Goal: Task Accomplishment & Management: Complete application form

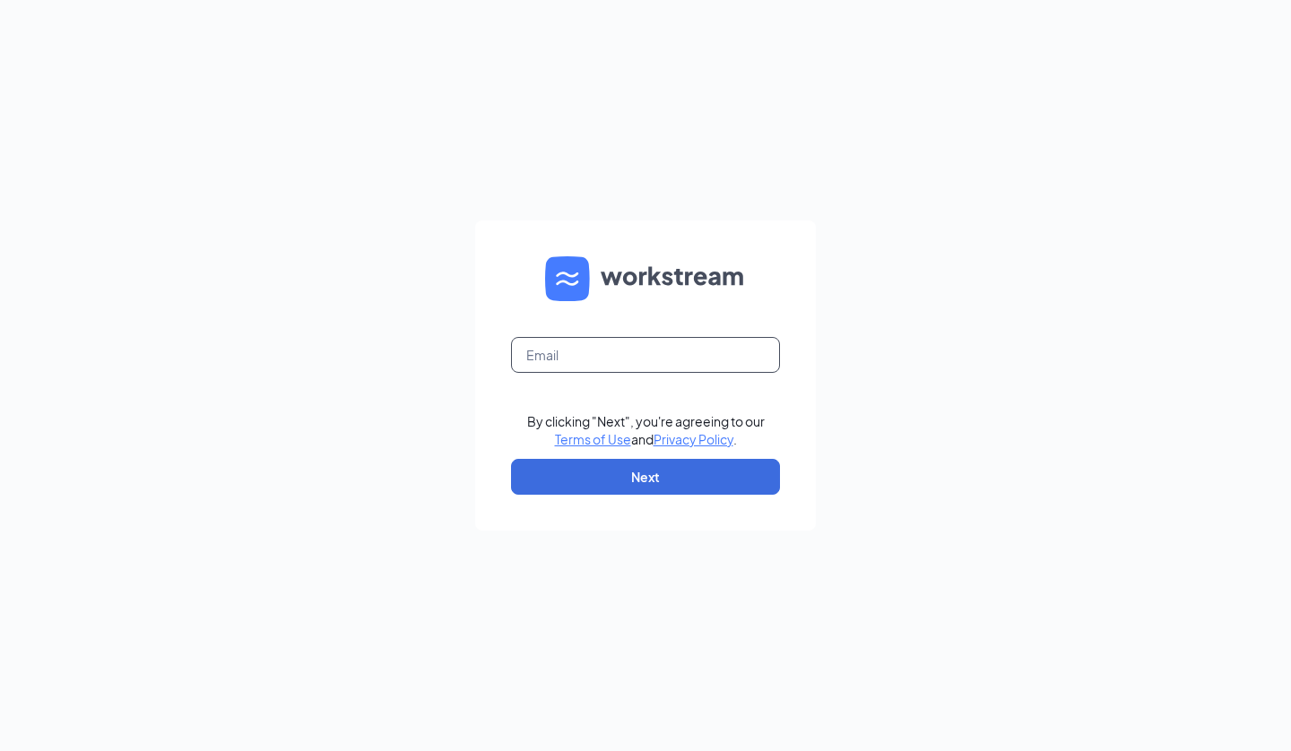
click at [609, 358] on input "text" at bounding box center [645, 355] width 269 height 36
click at [641, 347] on input "text" at bounding box center [645, 355] width 269 height 36
type input "chris.schoon84@gmail.com"
click at [642, 487] on button "Next" at bounding box center [645, 477] width 269 height 36
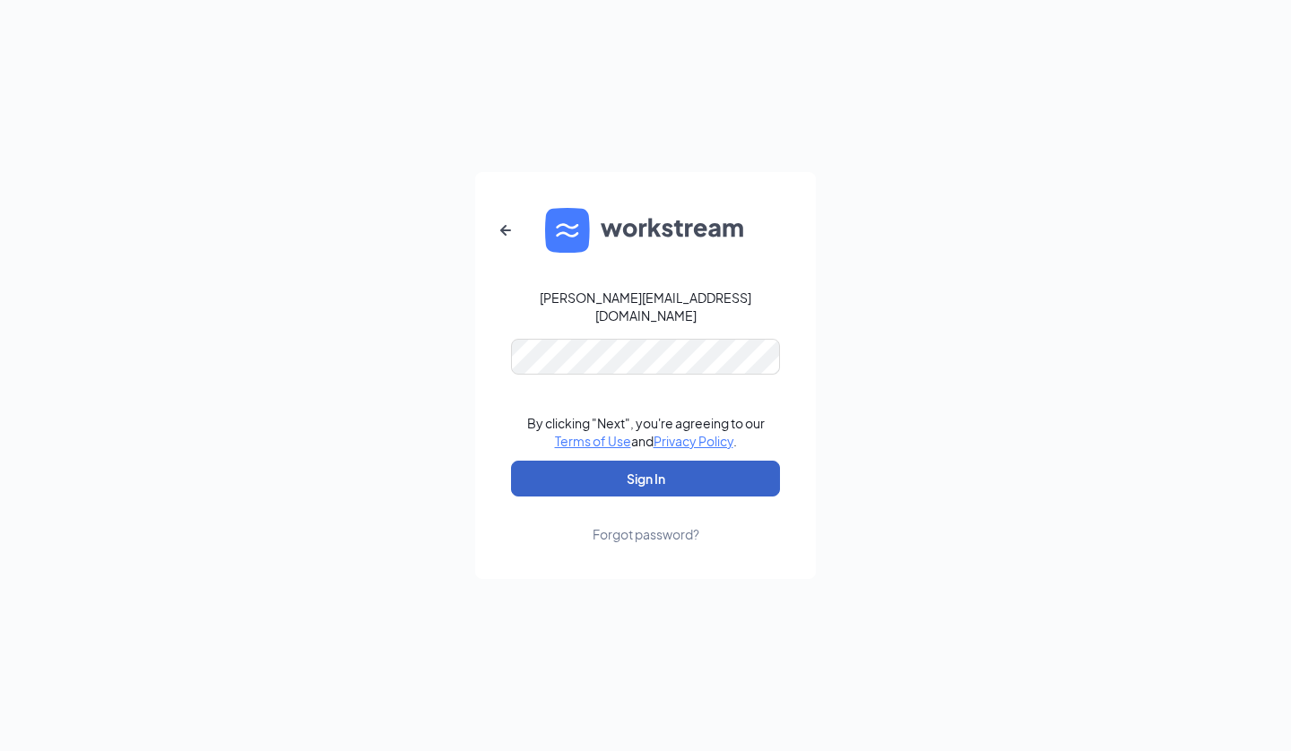
click at [641, 475] on button "Sign In" at bounding box center [645, 479] width 269 height 36
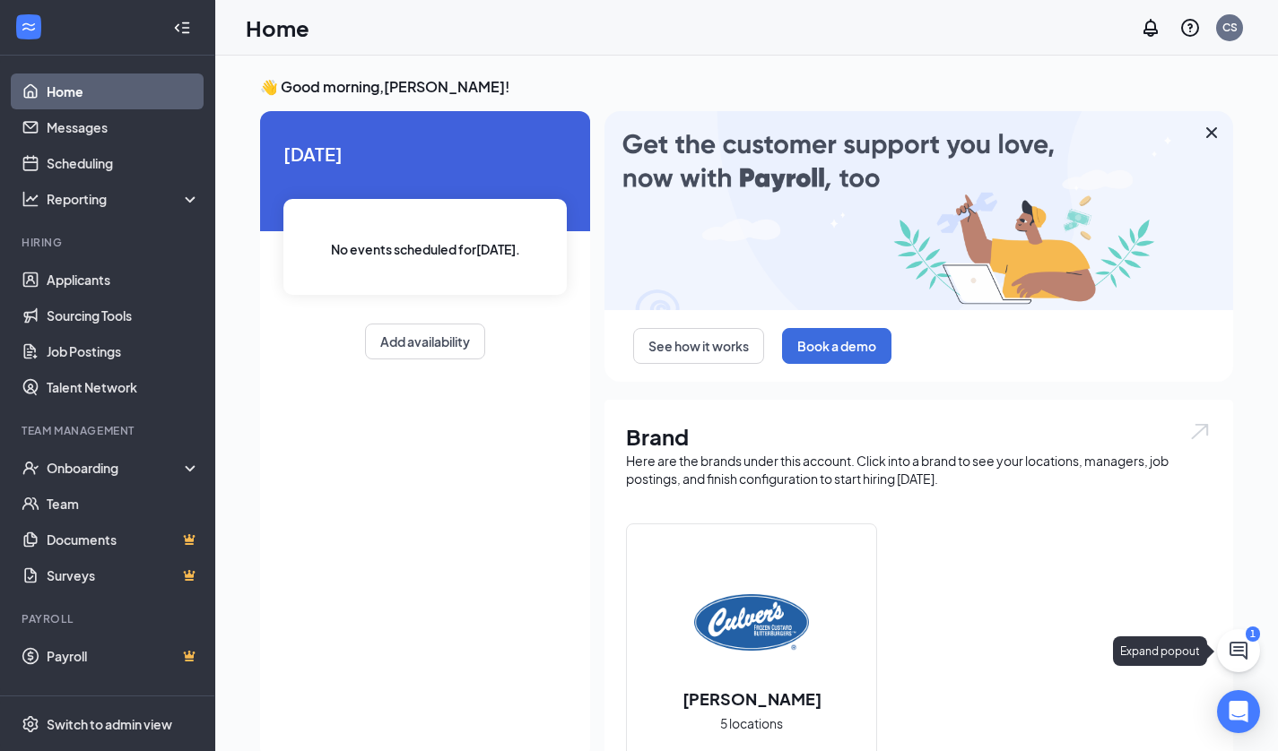
click at [1234, 646] on icon "ChatActive" at bounding box center [1239, 651] width 22 height 22
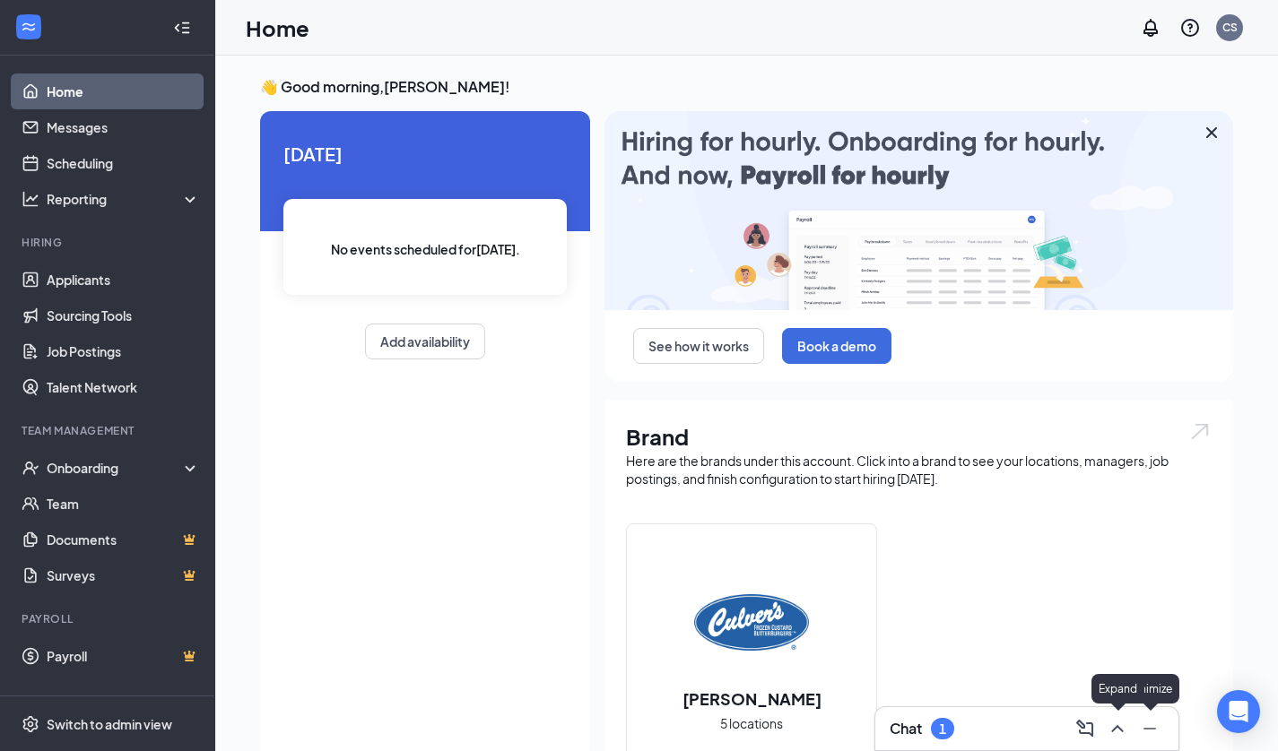
click at [1122, 724] on icon "ChevronUp" at bounding box center [1117, 729] width 22 height 22
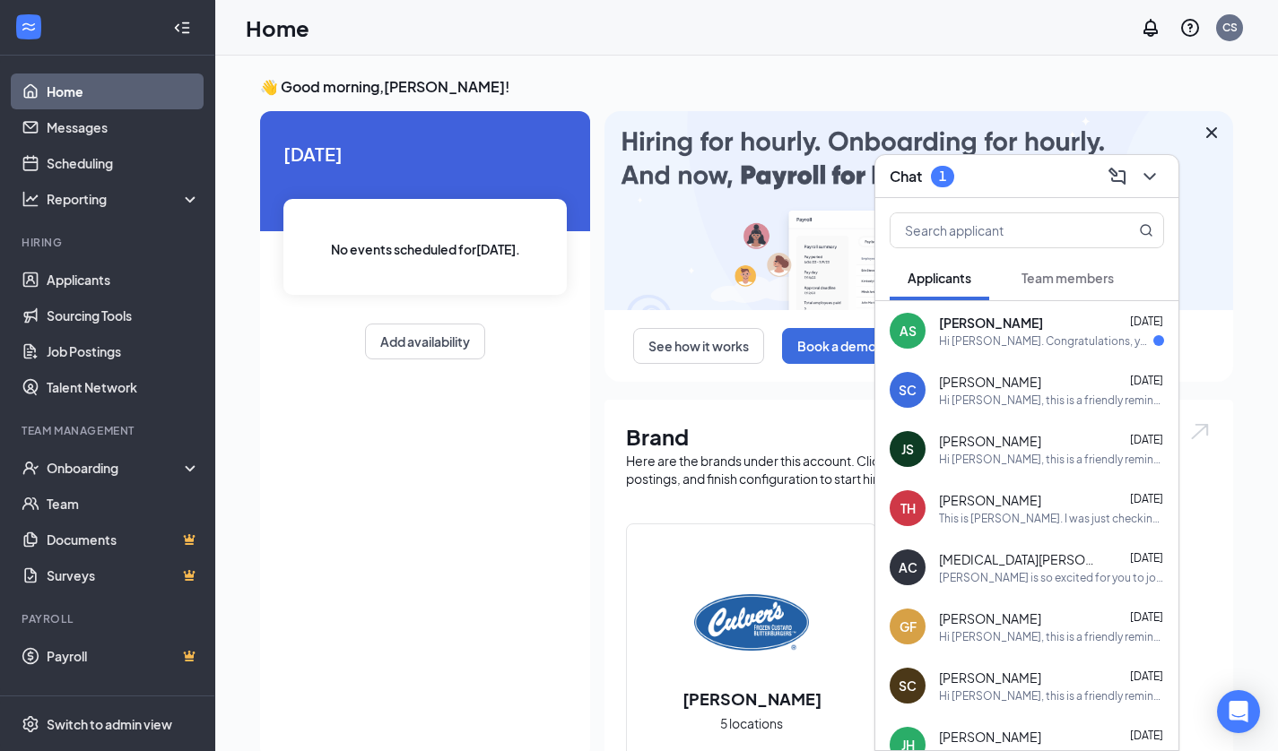
click at [1003, 336] on div "Hi [PERSON_NAME]. Congratulations, your meeting with [PERSON_NAME] for Restaura…" at bounding box center [1046, 341] width 214 height 15
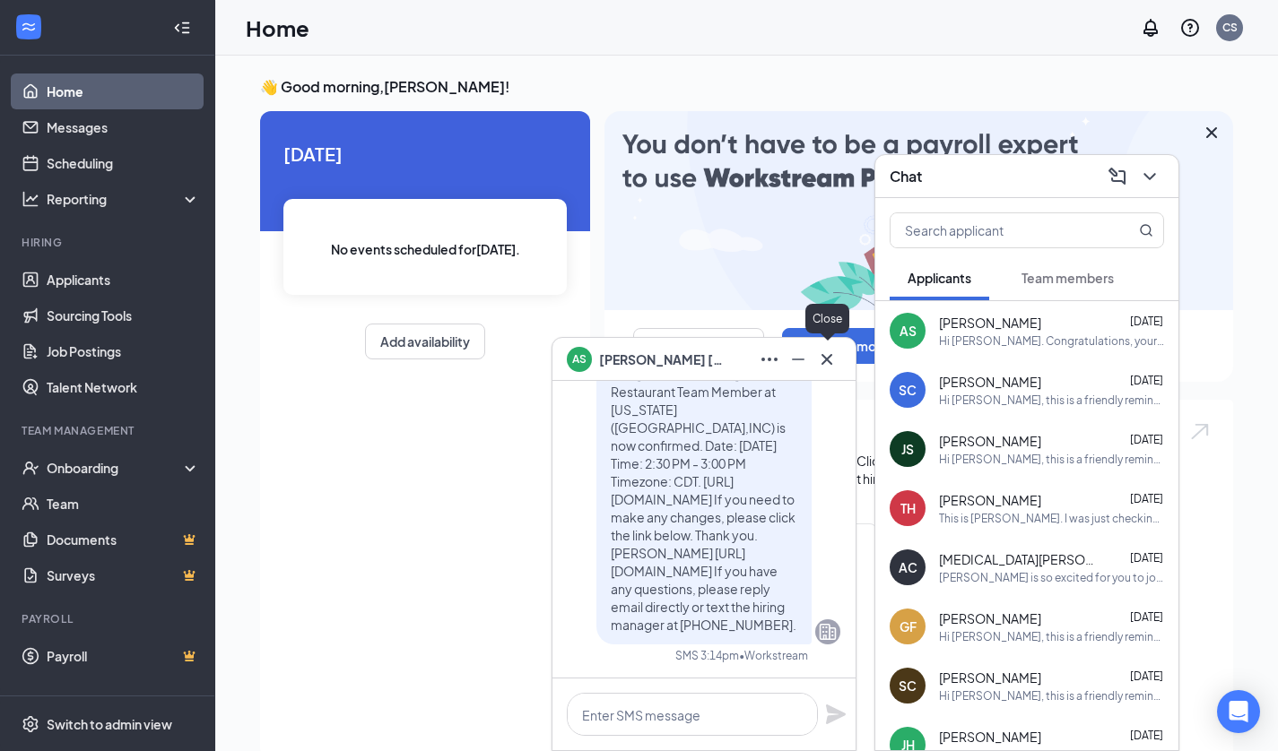
click at [829, 361] on icon "Cross" at bounding box center [826, 358] width 11 height 11
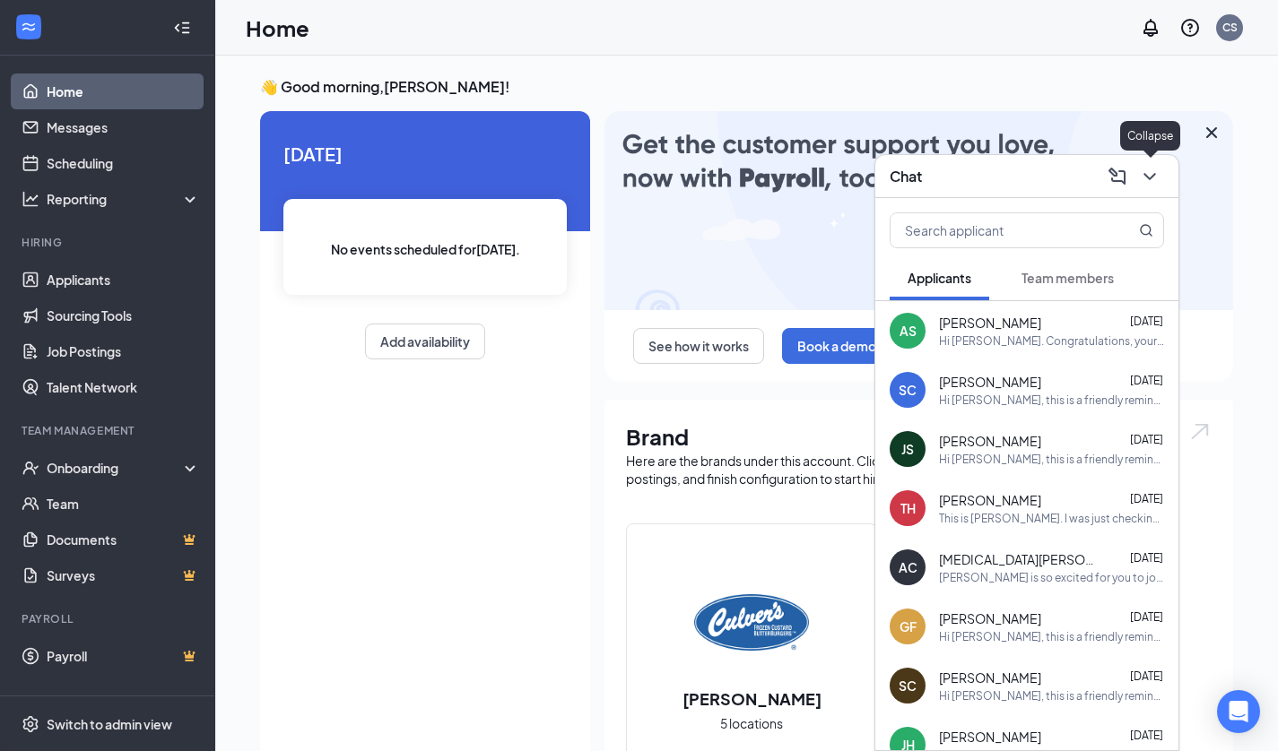
click at [1142, 180] on icon "ChevronDown" at bounding box center [1150, 177] width 22 height 22
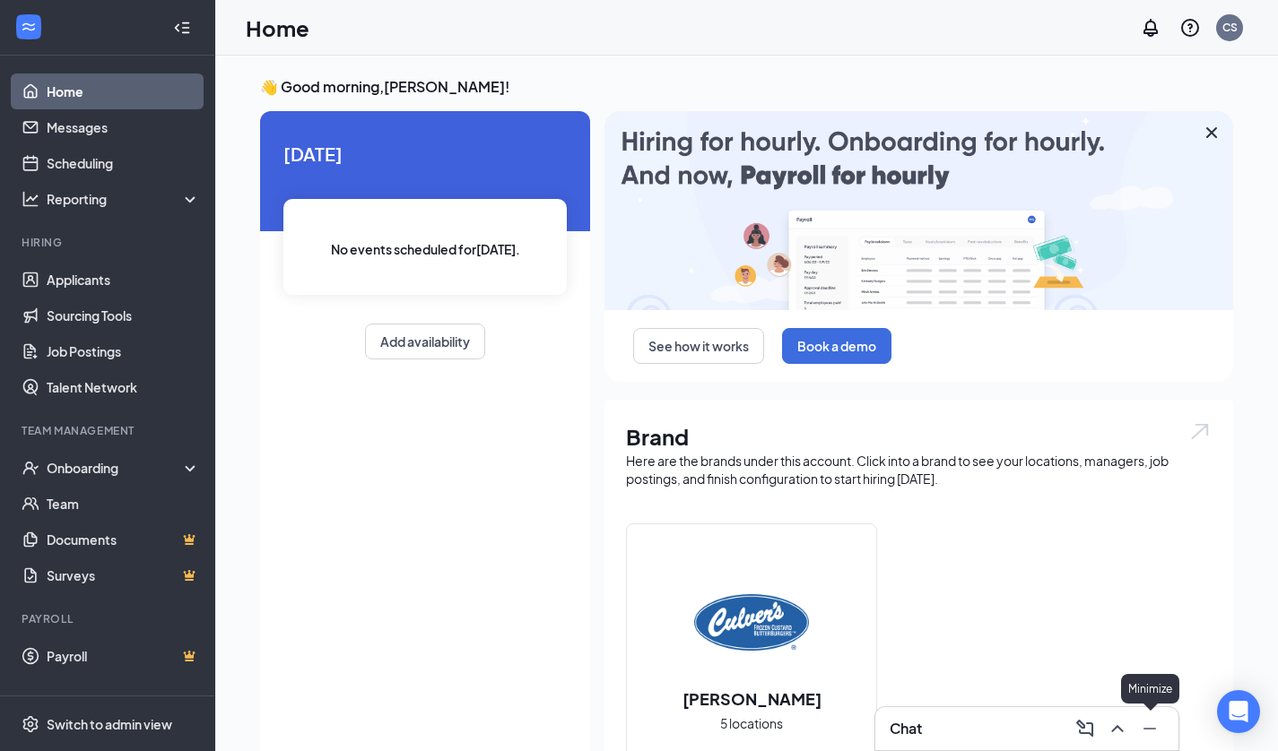
click at [1145, 732] on icon "Minimize" at bounding box center [1150, 729] width 22 height 22
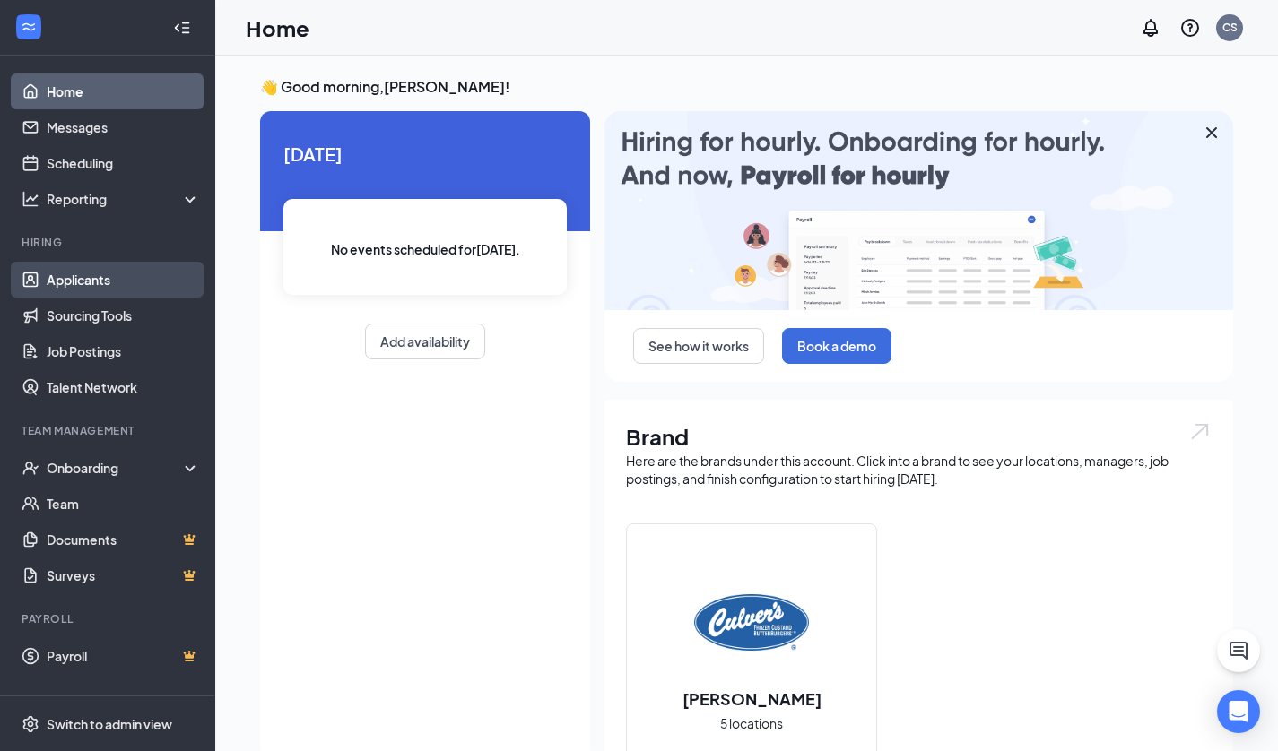
click at [71, 286] on link "Applicants" at bounding box center [123, 280] width 153 height 36
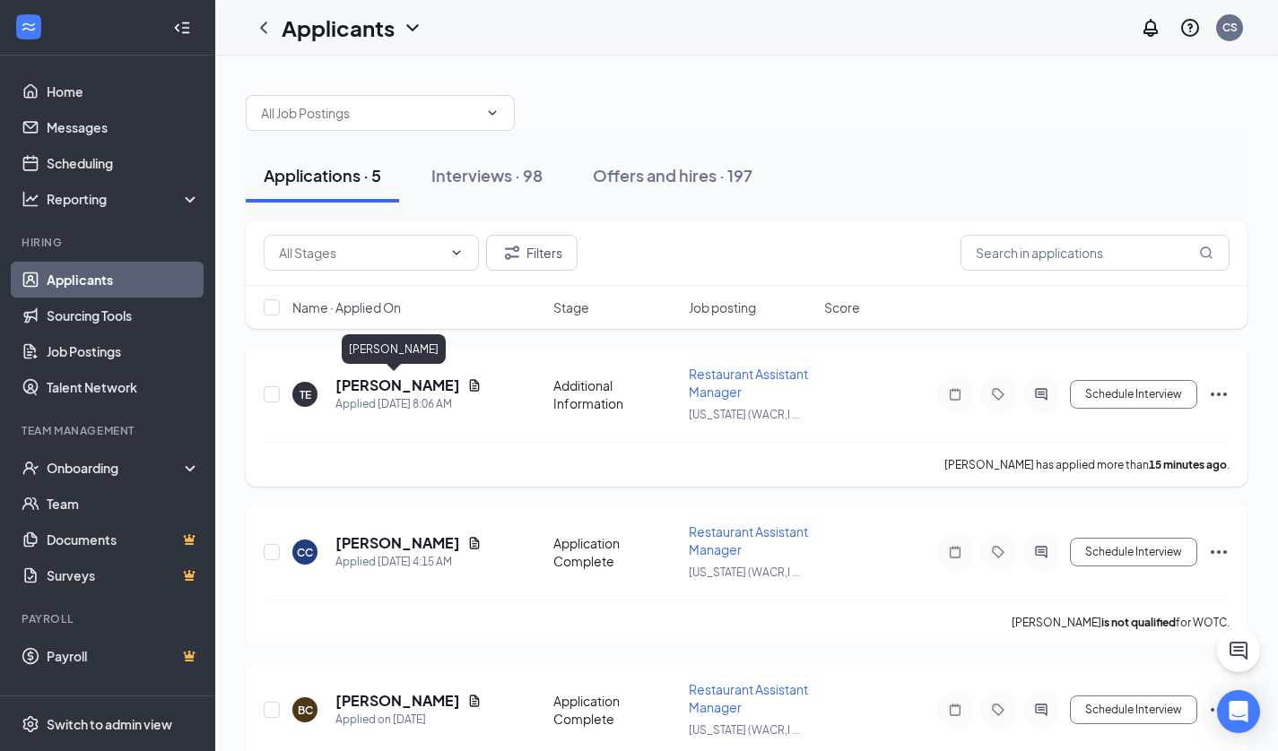
click at [379, 387] on h5 "[PERSON_NAME]" at bounding box center [397, 386] width 125 height 20
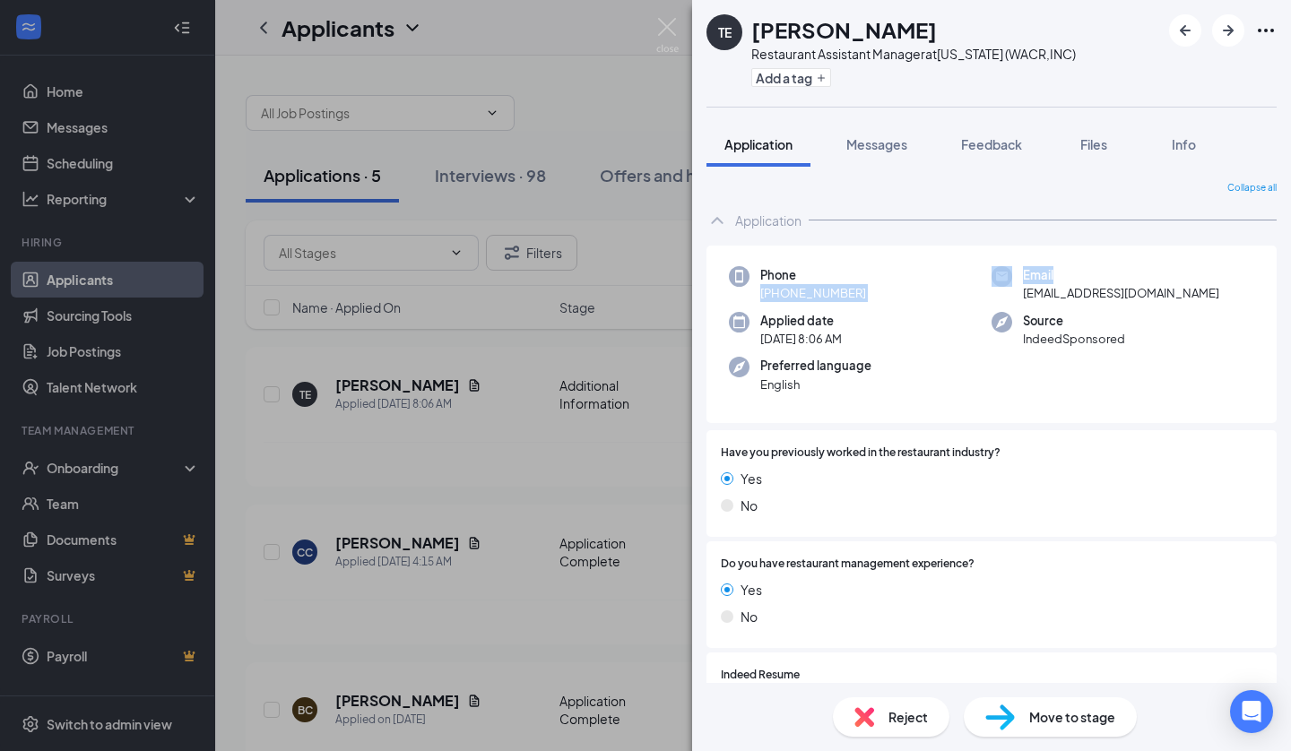
drag, startPoint x: 968, startPoint y: 274, endPoint x: 1243, endPoint y: 235, distance: 277.2
click at [1243, 235] on div "Application Phone [PHONE_NUMBER] Email [EMAIL_ADDRESS][DOMAIN_NAME] Applied dat…" at bounding box center [992, 532] width 570 height 658
click at [1231, 236] on div "Application" at bounding box center [992, 221] width 570 height 36
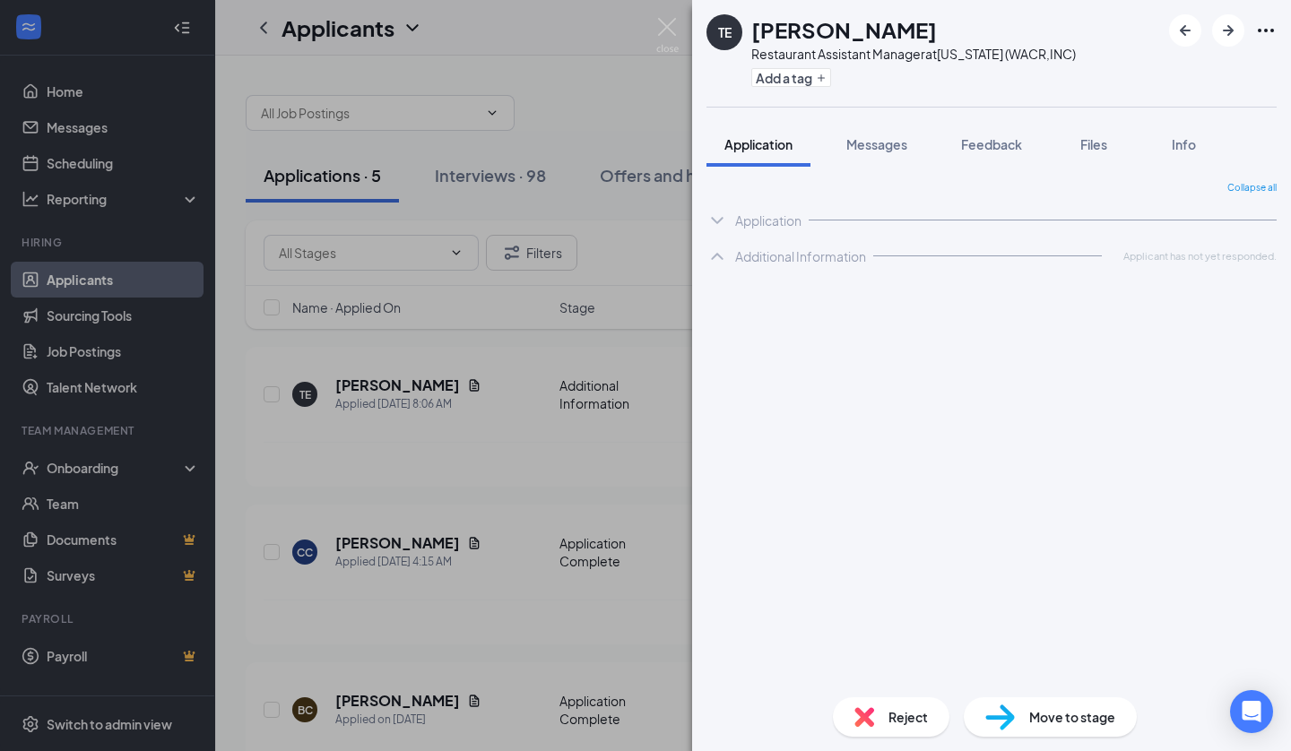
click at [770, 144] on span "Application" at bounding box center [758, 144] width 68 height 16
click at [714, 222] on icon "ChevronDown" at bounding box center [718, 221] width 22 height 22
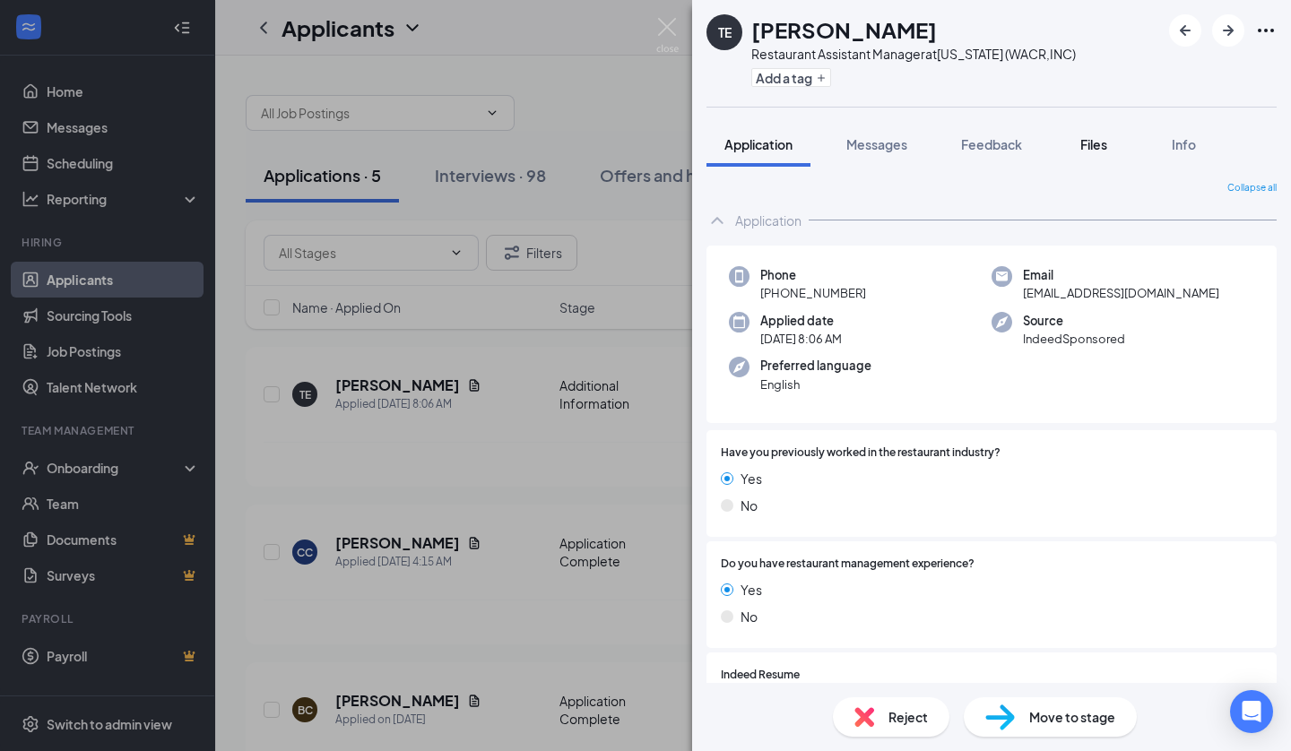
click at [1104, 131] on button "Files" at bounding box center [1094, 144] width 72 height 45
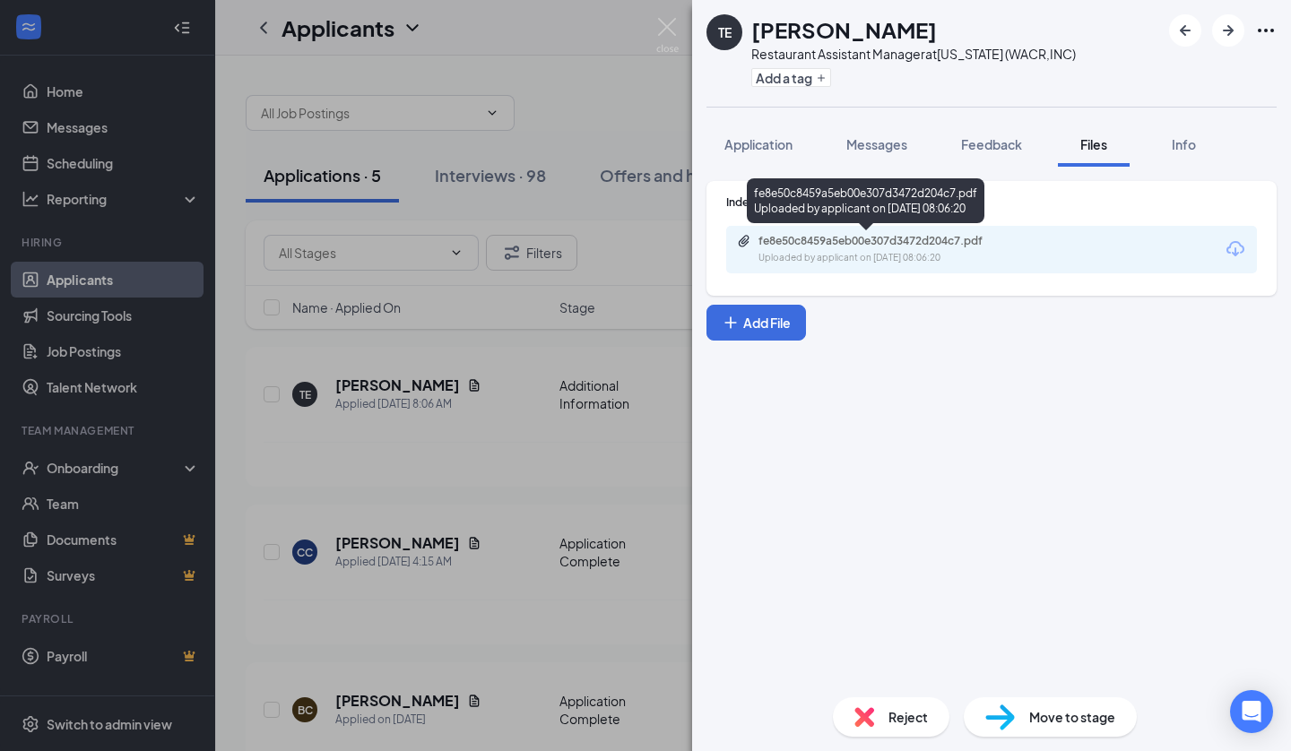
click at [826, 244] on div "fe8e50c8459a5eb00e307d3472d204c7.pdf" at bounding box center [884, 241] width 251 height 14
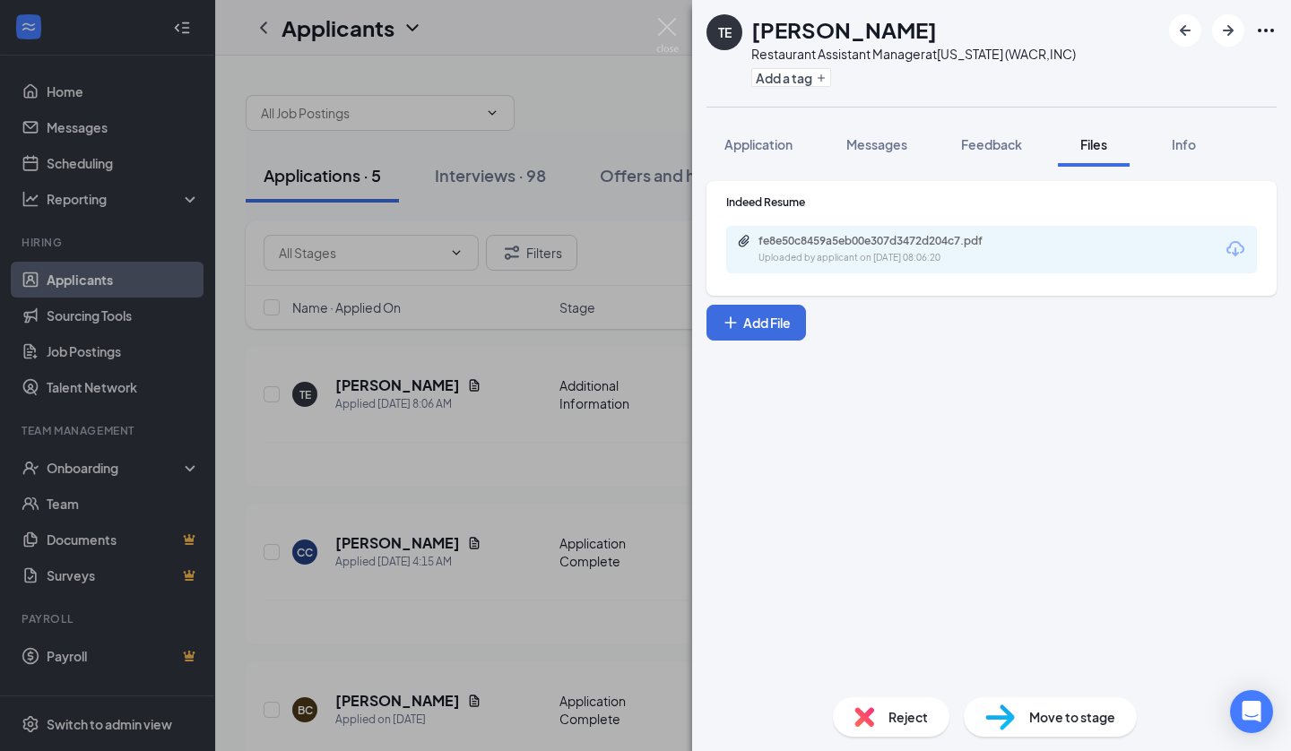
click at [864, 701] on div "Reject" at bounding box center [891, 717] width 117 height 39
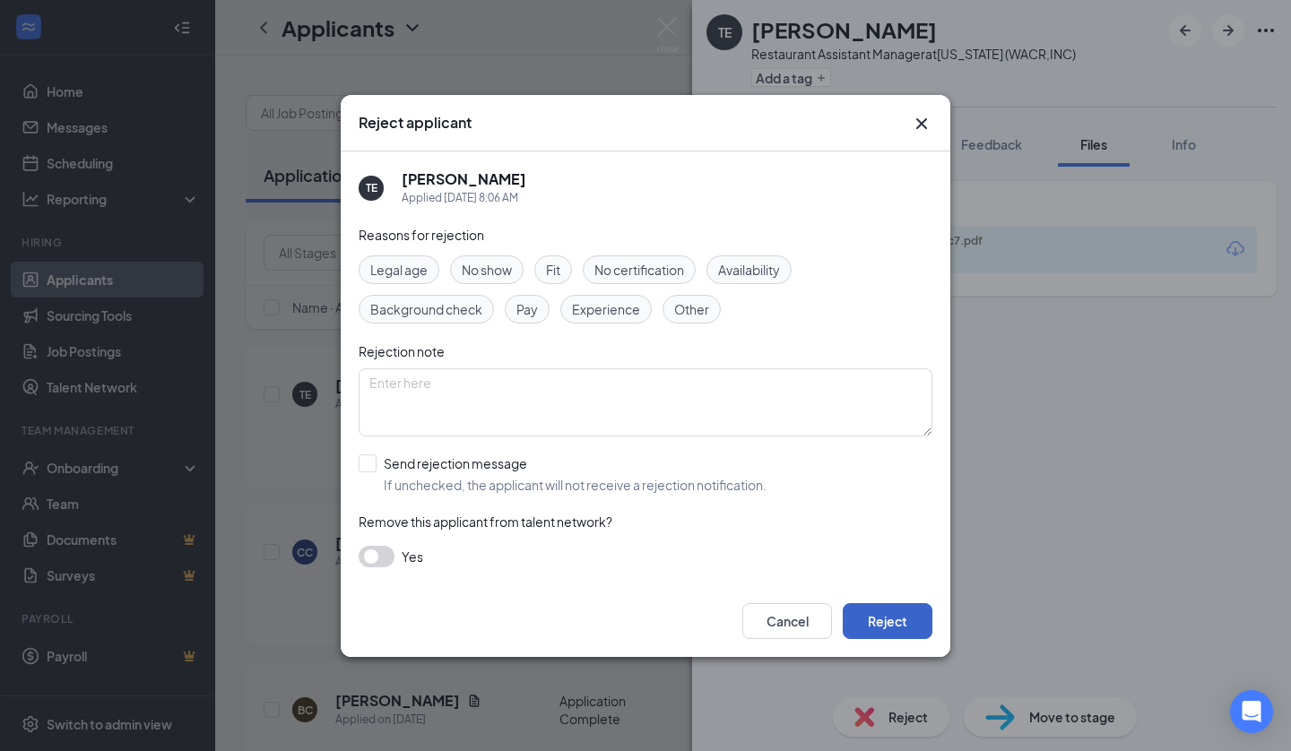
click at [867, 621] on button "Reject" at bounding box center [888, 621] width 90 height 36
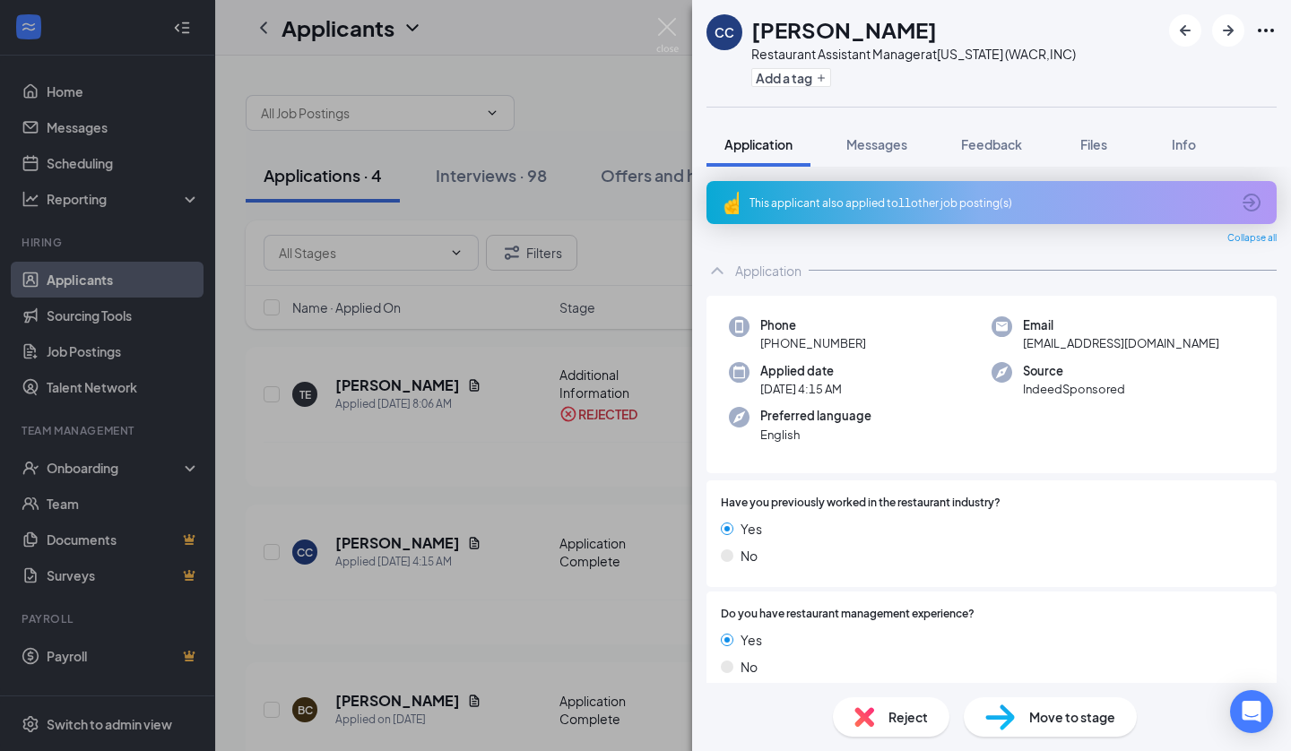
click at [1243, 203] on icon "ArrowCircle" at bounding box center [1252, 203] width 18 height 18
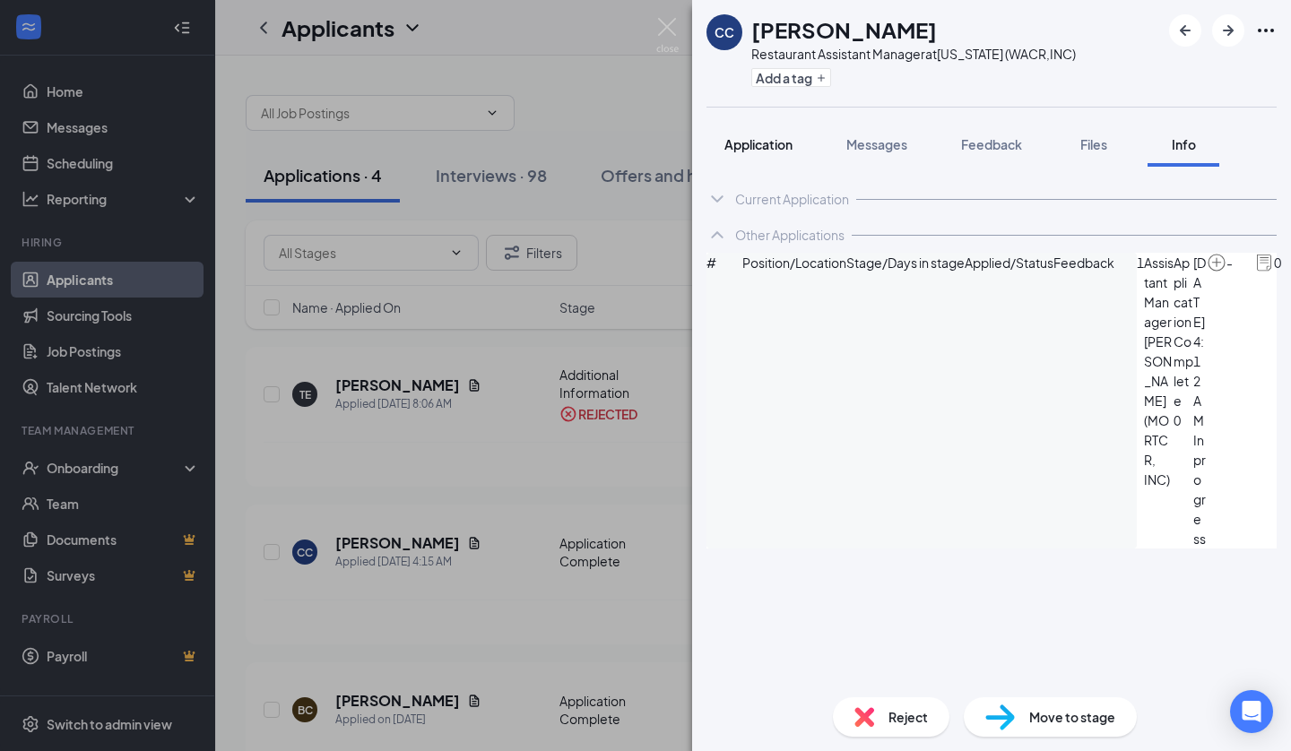
click at [739, 143] on span "Application" at bounding box center [758, 144] width 68 height 16
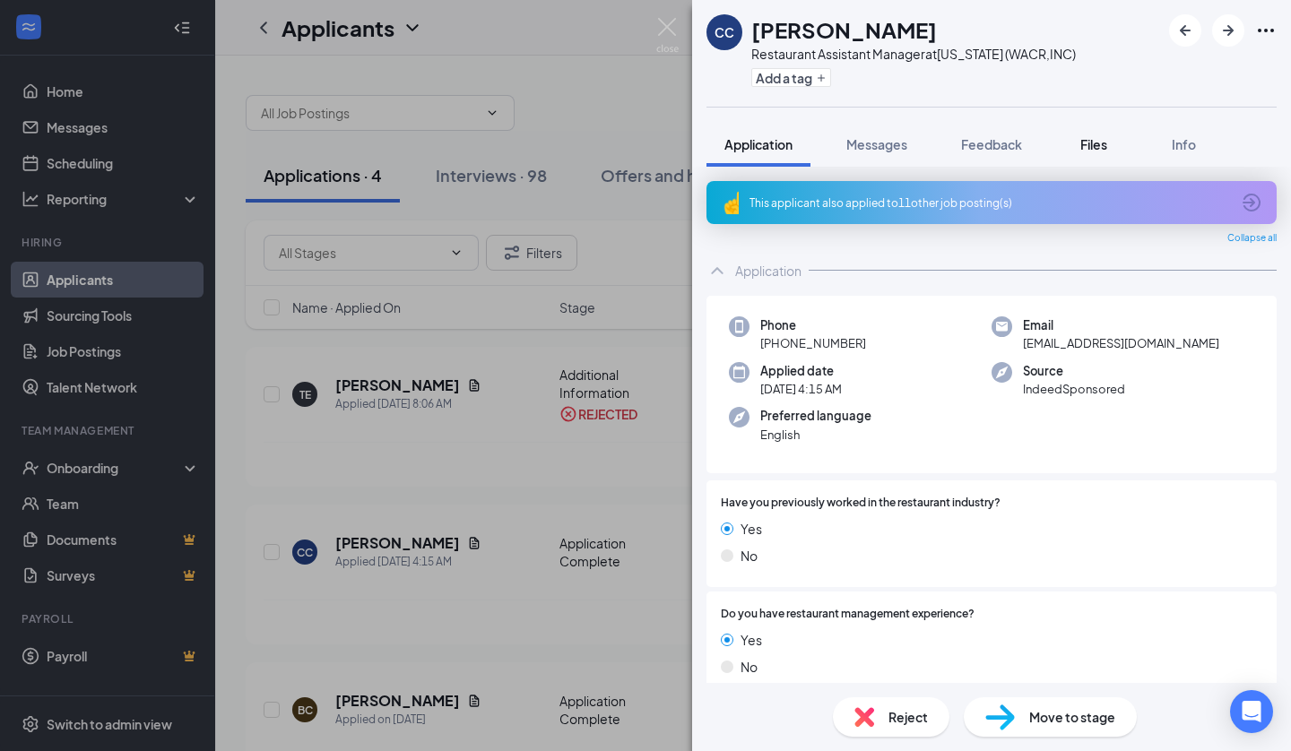
click at [1082, 144] on span "Files" at bounding box center [1093, 144] width 27 height 16
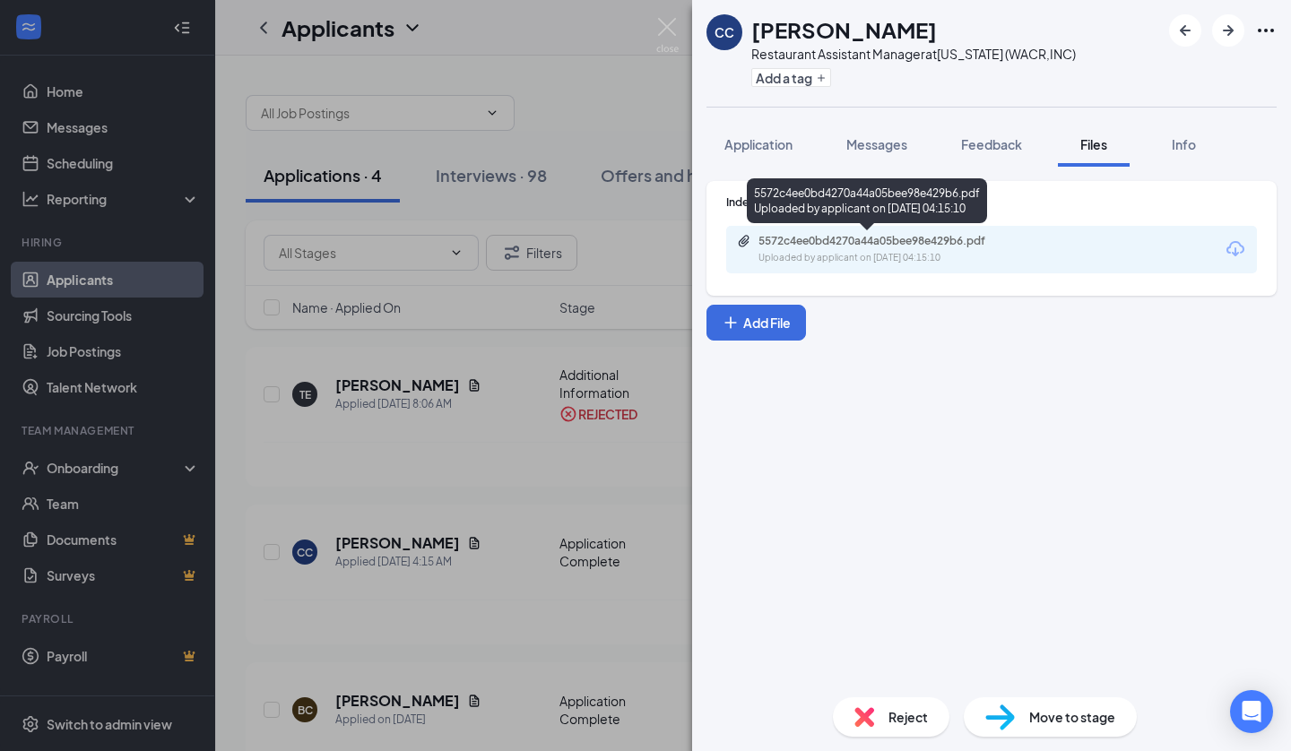
click at [871, 255] on div "Uploaded by applicant on [DATE] 04:15:10" at bounding box center [893, 258] width 269 height 14
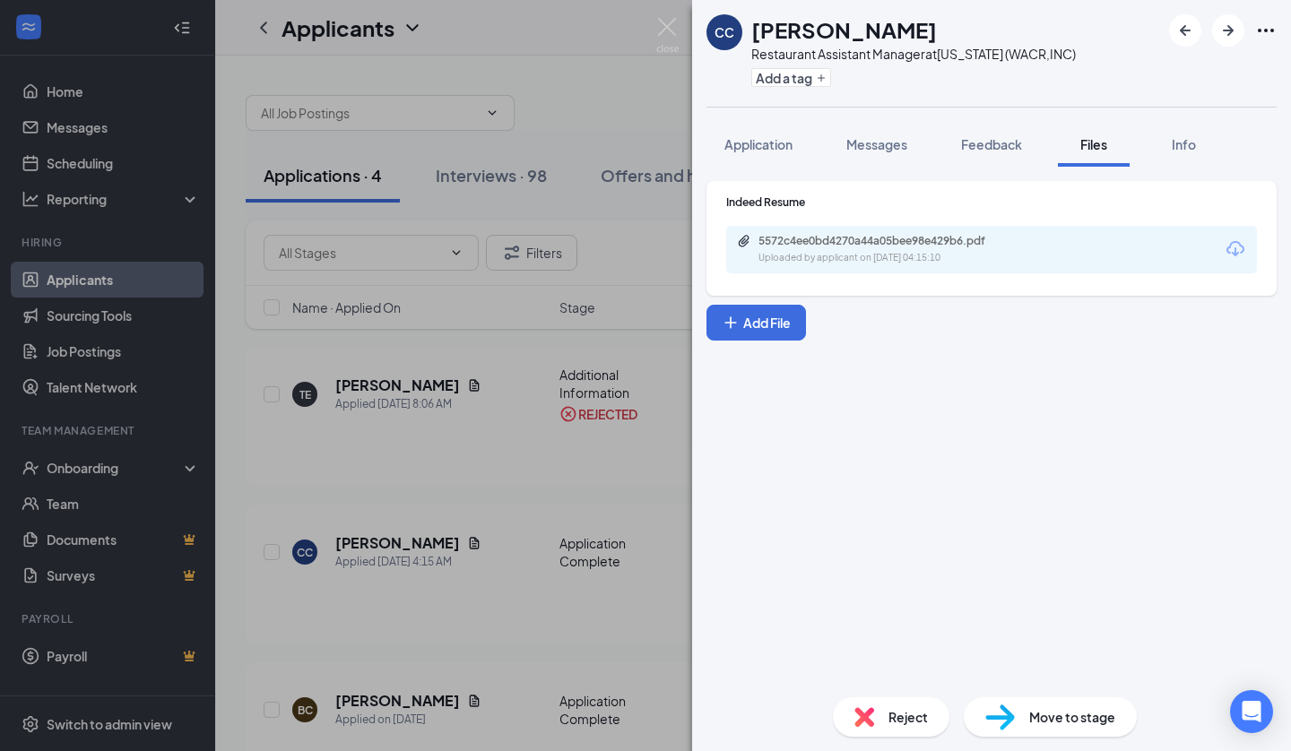
click at [881, 717] on div "Reject" at bounding box center [891, 717] width 117 height 39
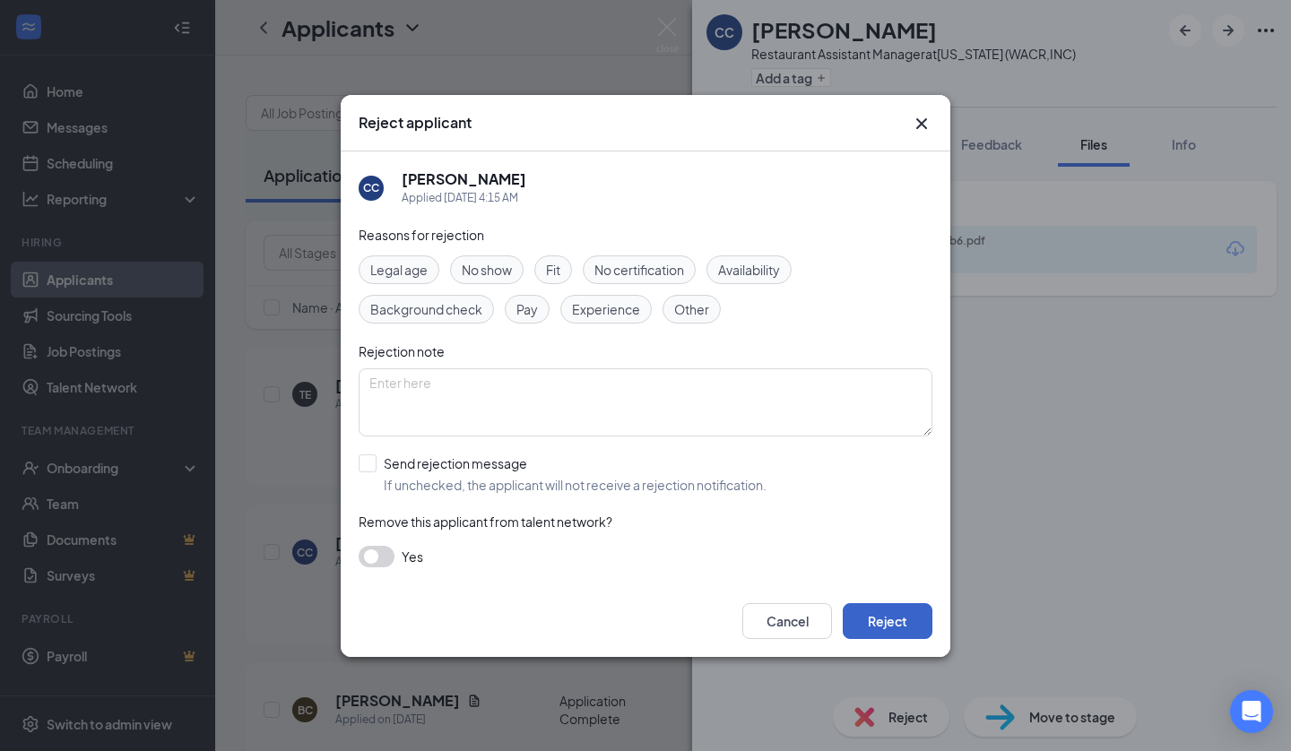
click at [881, 621] on button "Reject" at bounding box center [888, 621] width 90 height 36
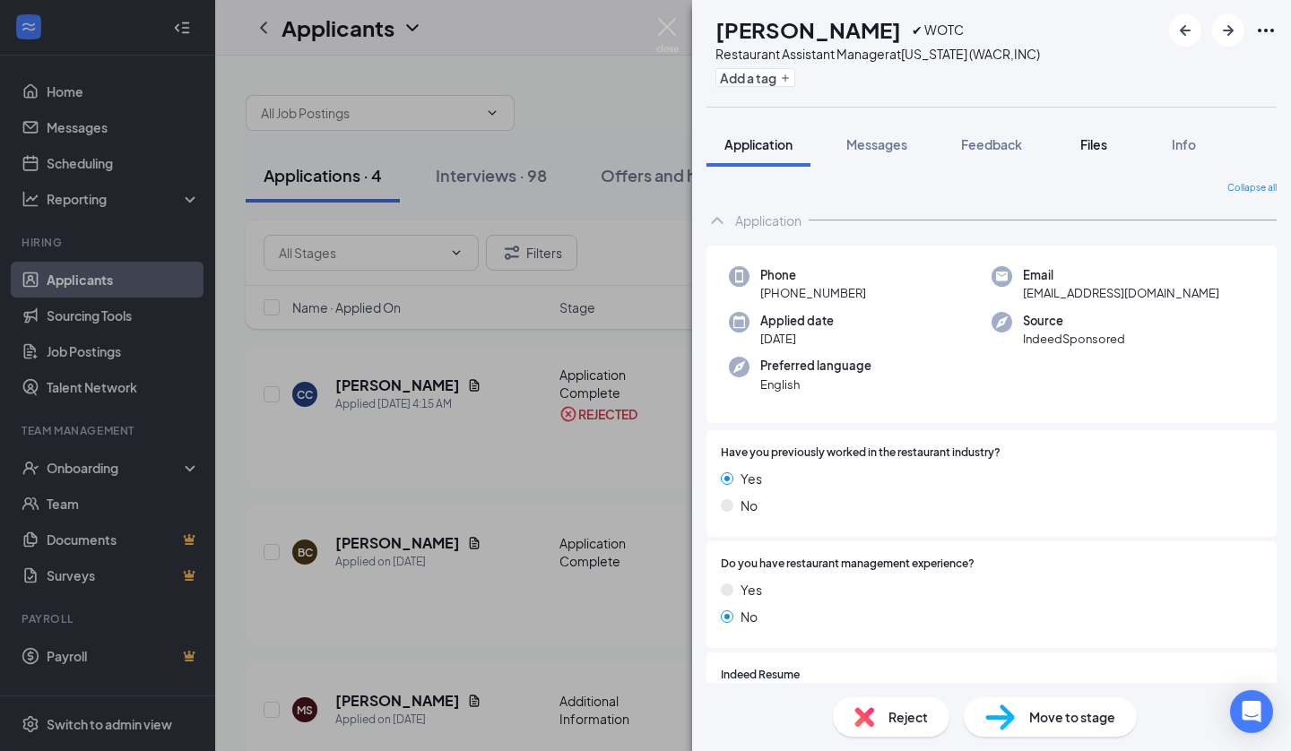
click at [1095, 146] on span "Files" at bounding box center [1093, 144] width 27 height 16
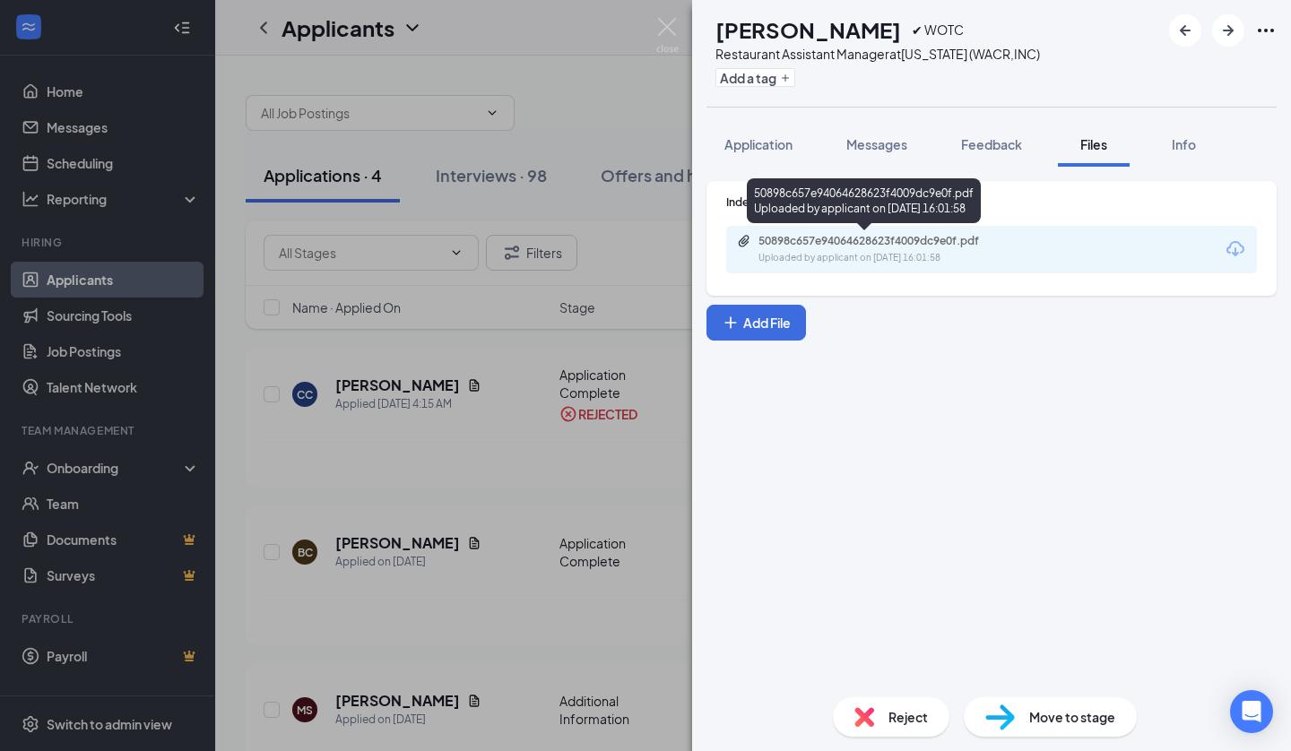
click at [861, 236] on div "50898c657e94064628623f4009dc9e0f.pdf" at bounding box center [884, 241] width 251 height 14
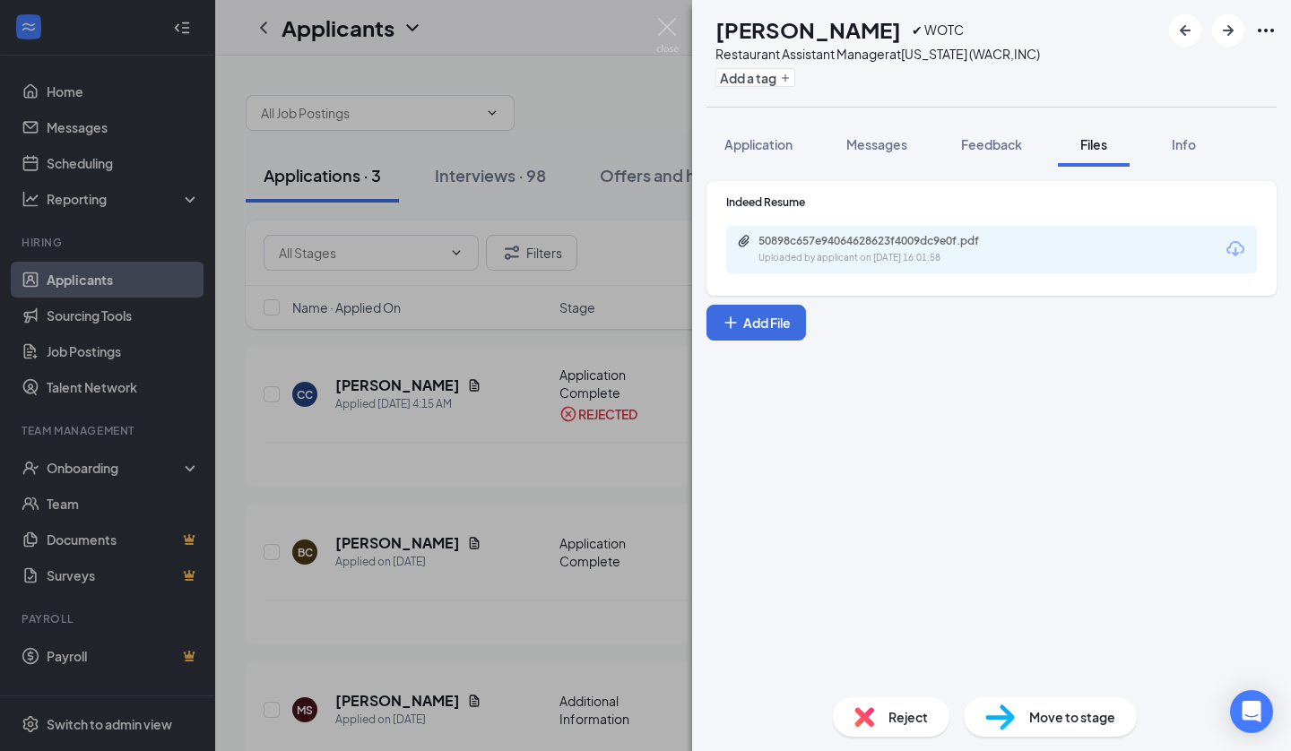
click at [874, 705] on div "Reject" at bounding box center [891, 717] width 117 height 39
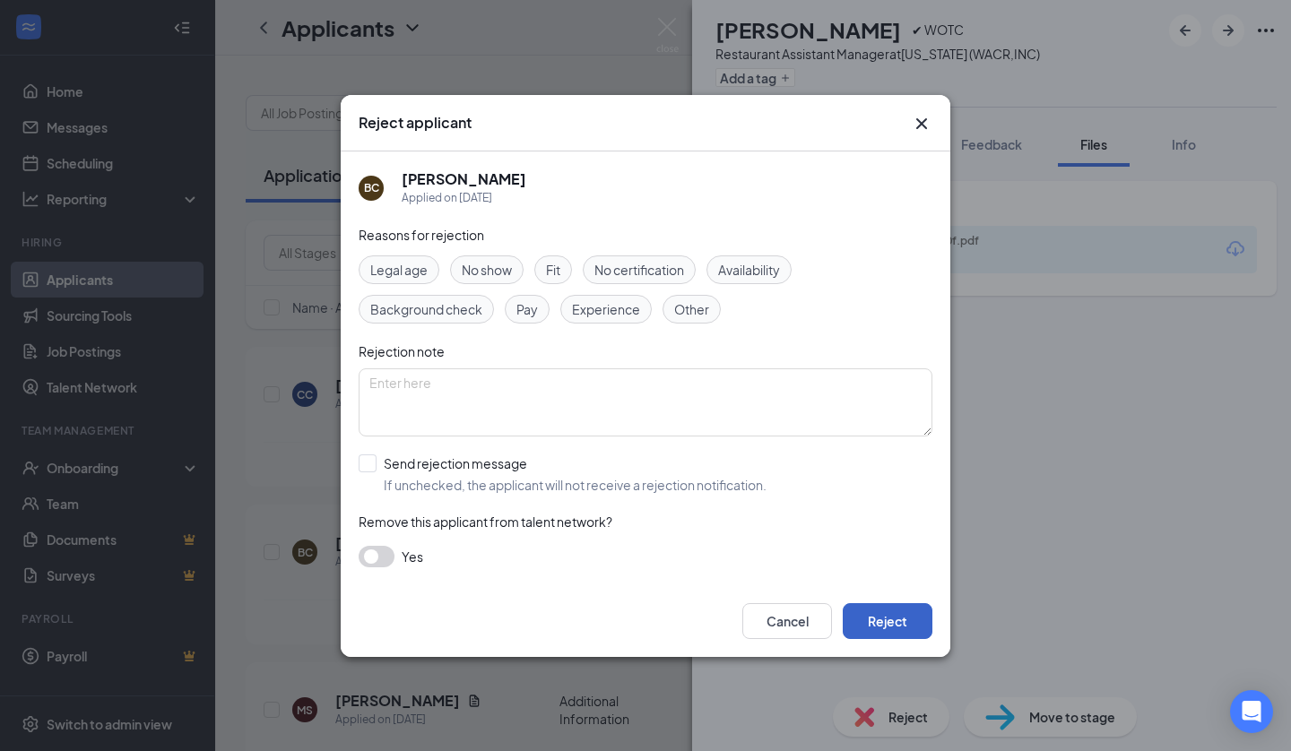
click at [867, 627] on button "Reject" at bounding box center [888, 621] width 90 height 36
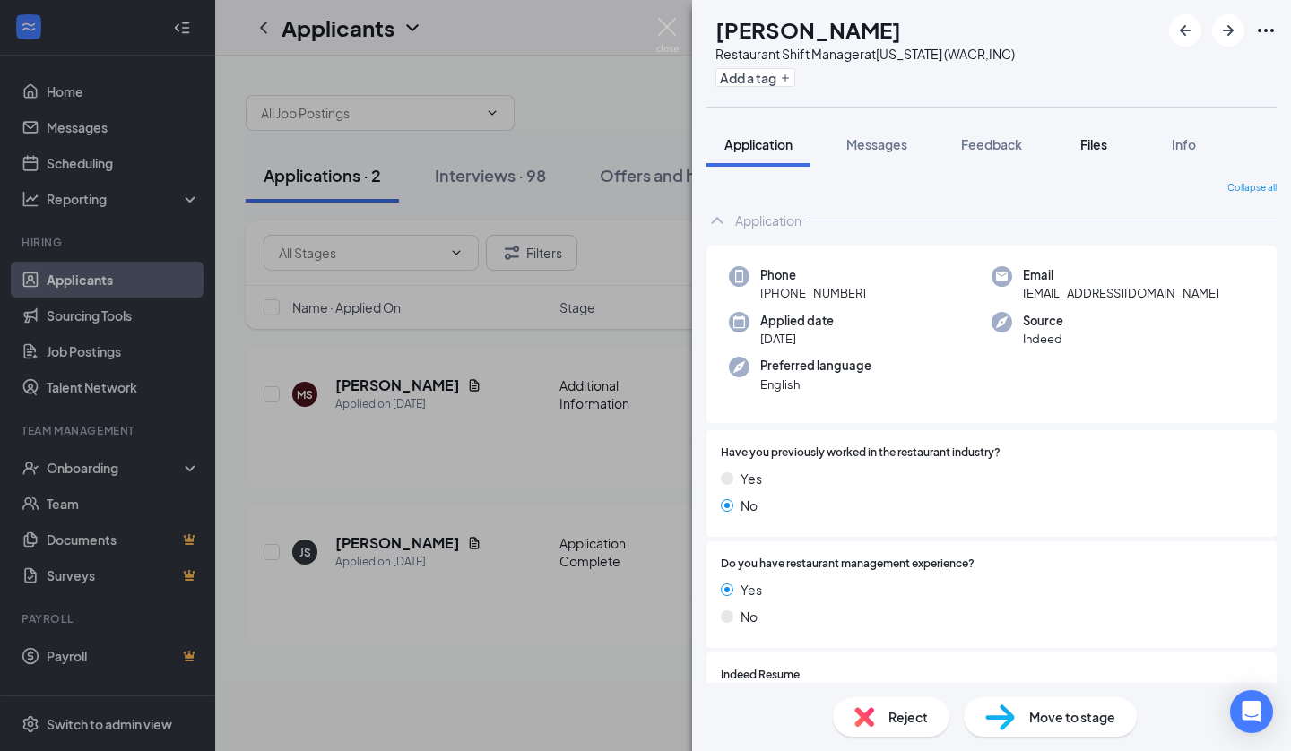
click at [1085, 144] on span "Files" at bounding box center [1093, 144] width 27 height 16
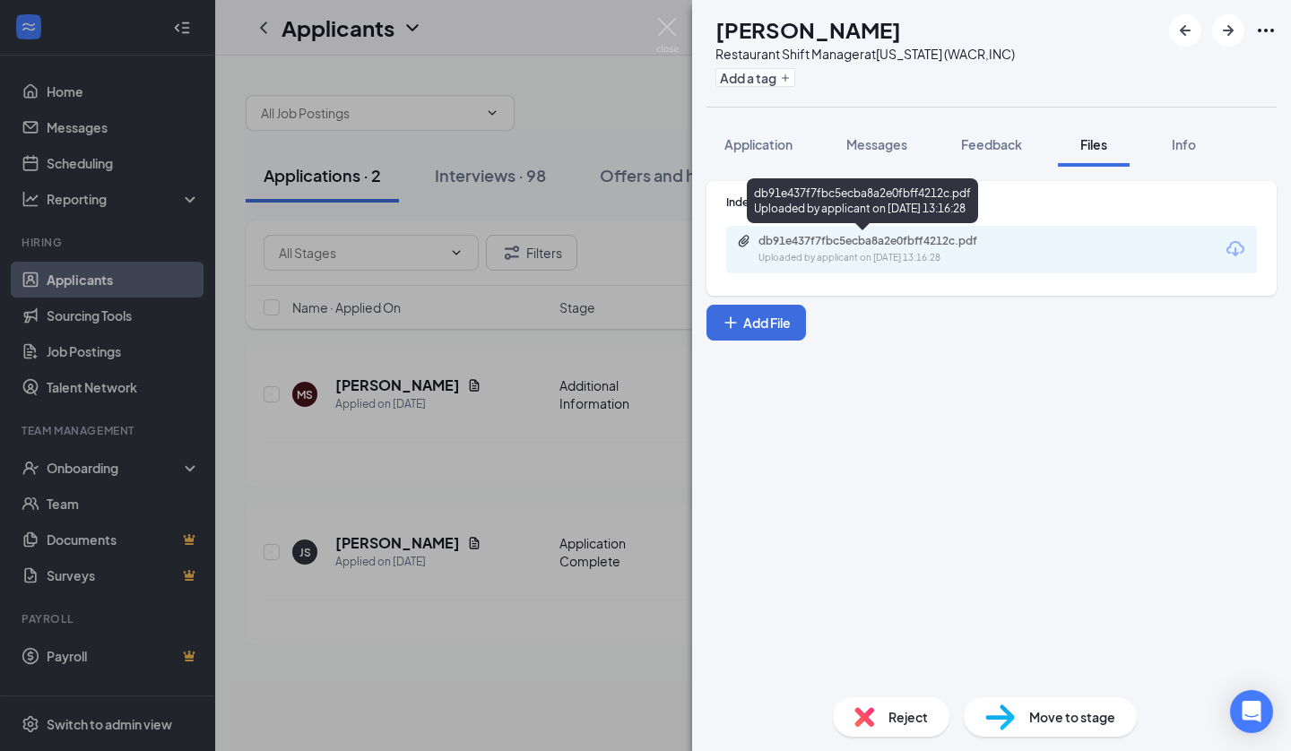
click at [849, 249] on div "db91e437f7fbc5ecba8a2e0fbff4212c.pdf Uploaded by applicant on [DATE] 13:16:28" at bounding box center [882, 249] width 291 height 31
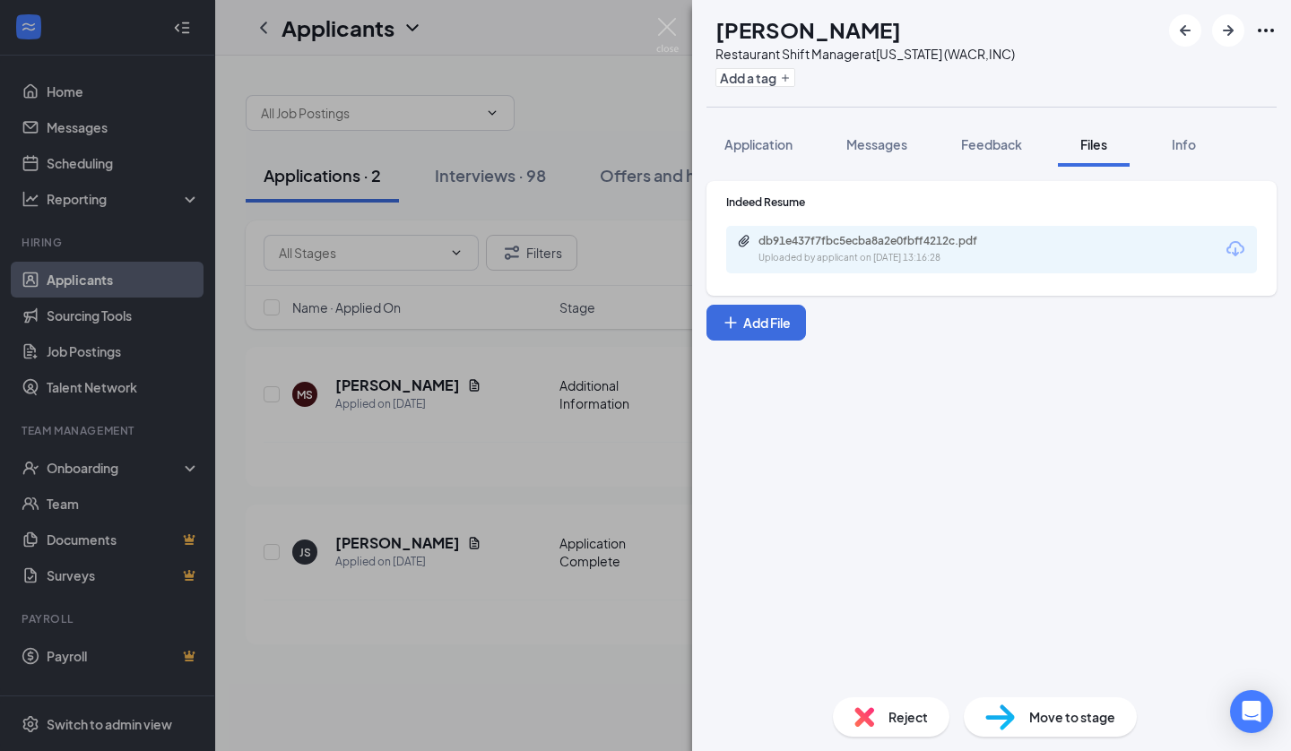
click at [886, 717] on div "Reject" at bounding box center [891, 717] width 117 height 39
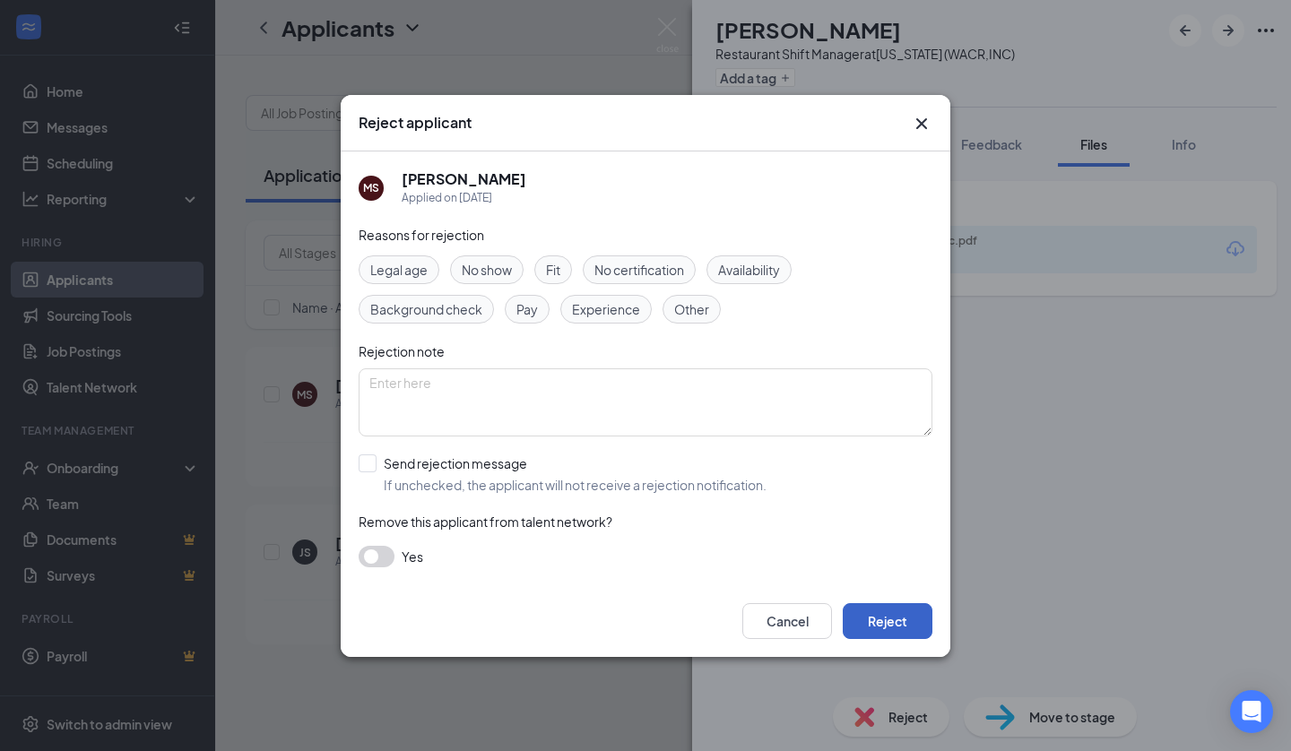
click at [884, 616] on button "Reject" at bounding box center [888, 621] width 90 height 36
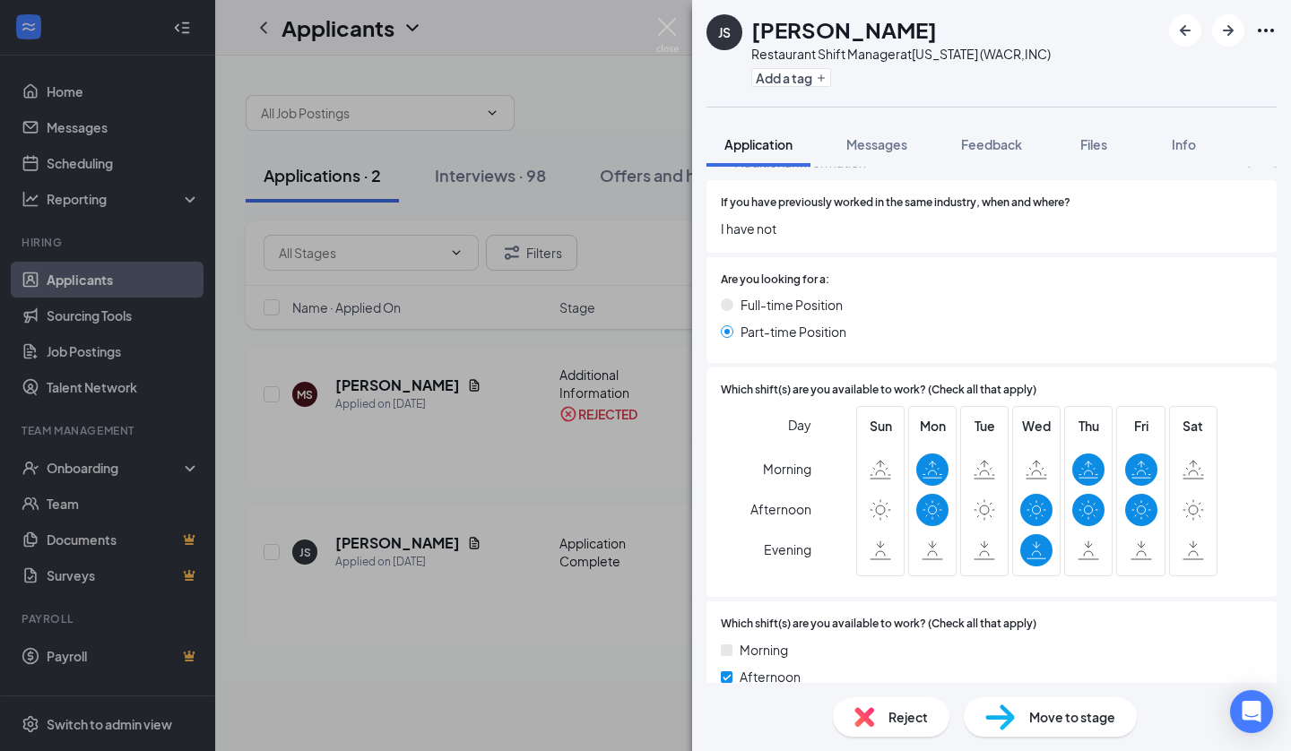
scroll to position [763, 0]
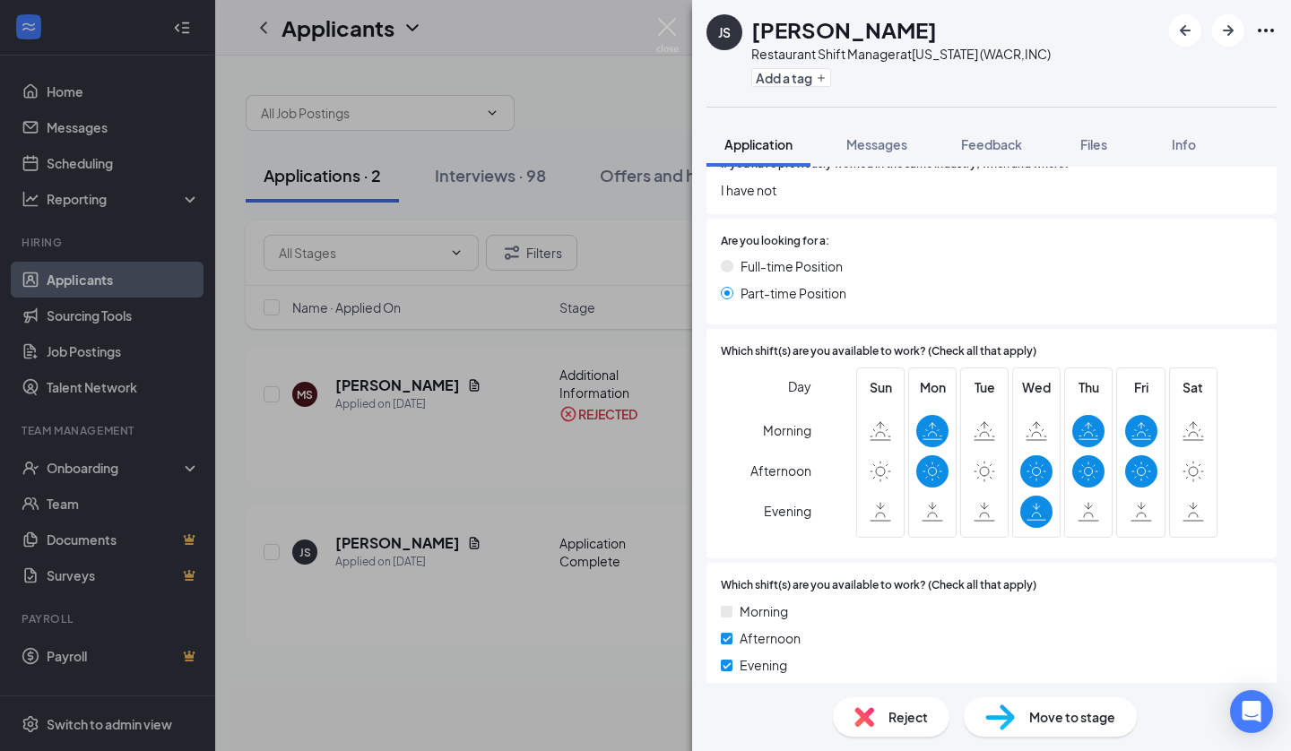
click at [873, 705] on div "Reject" at bounding box center [891, 717] width 117 height 39
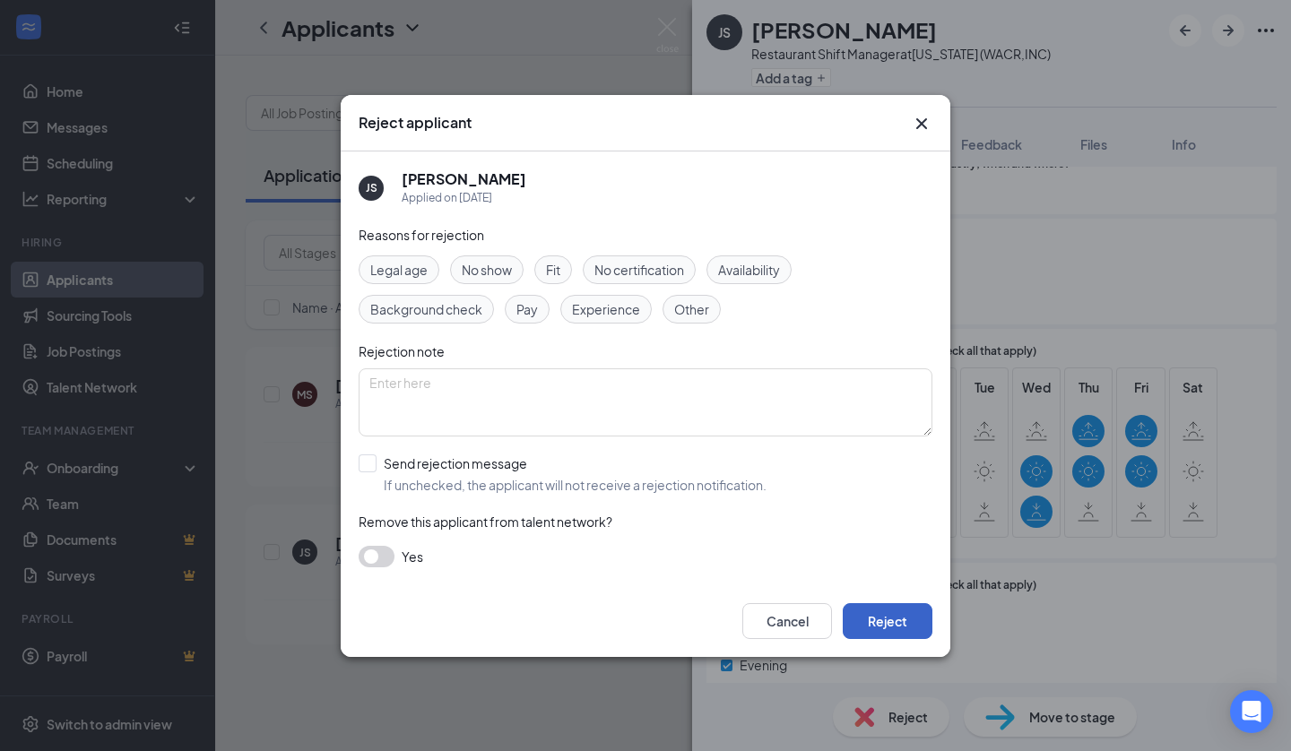
click at [881, 627] on button "Reject" at bounding box center [888, 621] width 90 height 36
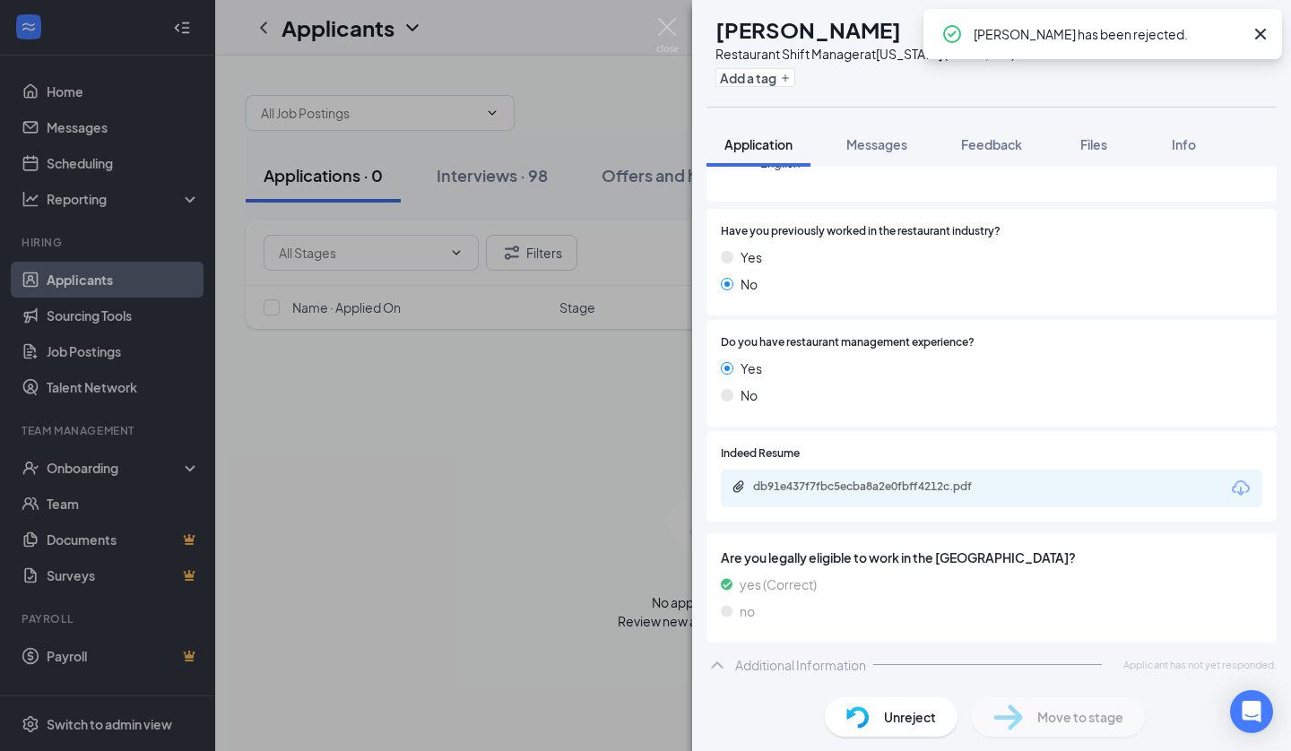
scroll to position [221, 0]
click at [667, 24] on img at bounding box center [667, 35] width 22 height 35
